Goal: Task Accomplishment & Management: Complete application form

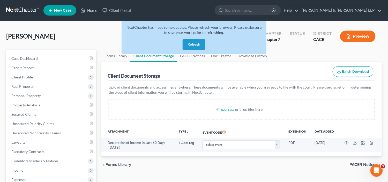
drag, startPoint x: 198, startPoint y: 43, endPoint x: 202, endPoint y: 46, distance: 4.3
click at [198, 44] on button "Refresh" at bounding box center [194, 44] width 23 height 10
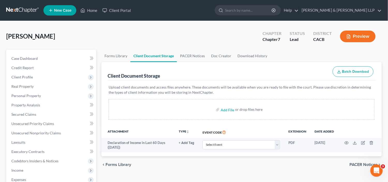
click at [68, 11] on span "New Case" at bounding box center [62, 11] width 17 height 4
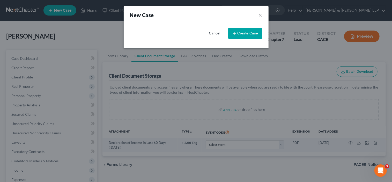
select select "7"
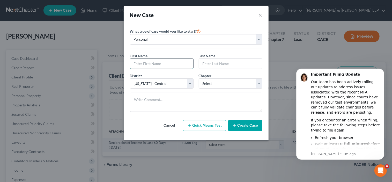
click at [156, 61] on input "text" at bounding box center [161, 64] width 63 height 10
type input "[PERSON_NAME]"
select select "0"
click at [243, 123] on button "Create Case" at bounding box center [245, 125] width 34 height 11
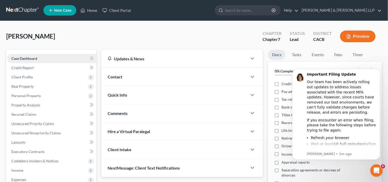
click at [56, 60] on link "Case Dashboard" at bounding box center [51, 58] width 89 height 9
click at [160, 77] on div "Contact" at bounding box center [174, 77] width 146 height 18
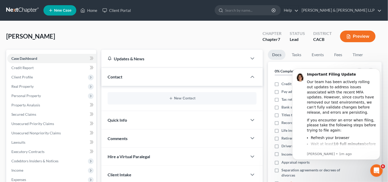
click at [160, 77] on div "Contact" at bounding box center [174, 77] width 146 height 18
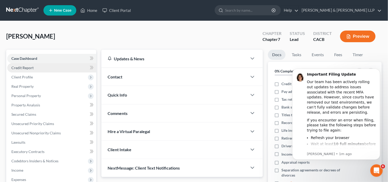
click at [49, 67] on link "Credit Report" at bounding box center [51, 67] width 89 height 9
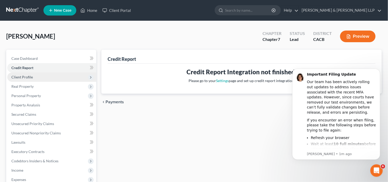
click at [44, 75] on span "Client Profile" at bounding box center [51, 76] width 89 height 9
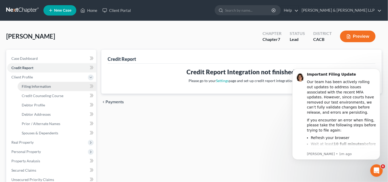
click at [46, 83] on link "Filing Information" at bounding box center [57, 86] width 79 height 9
select select "1"
select select "0"
select select "7"
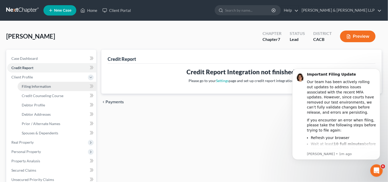
select select "4"
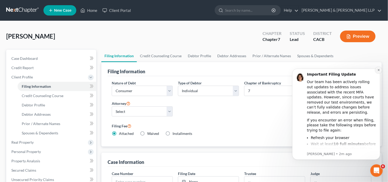
click at [378, 70] on icon "Dismiss notification" at bounding box center [378, 70] width 2 height 2
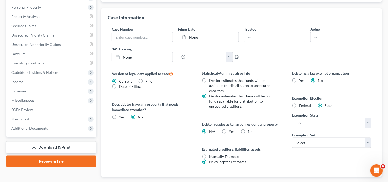
scroll to position [155, 0]
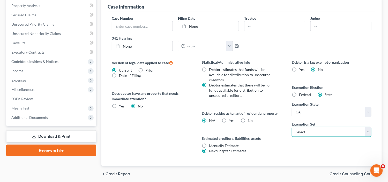
click at [314, 131] on select "Select 703 704" at bounding box center [332, 132] width 80 height 10
select select "0"
click at [292, 127] on select "Select 703 704" at bounding box center [332, 132] width 80 height 10
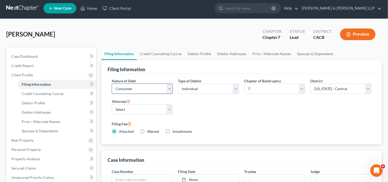
scroll to position [0, 0]
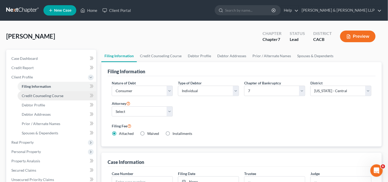
click at [45, 97] on span "Credit Counseling Course" at bounding box center [43, 95] width 42 height 4
